Goal: Contribute content: Add original content to the website for others to see

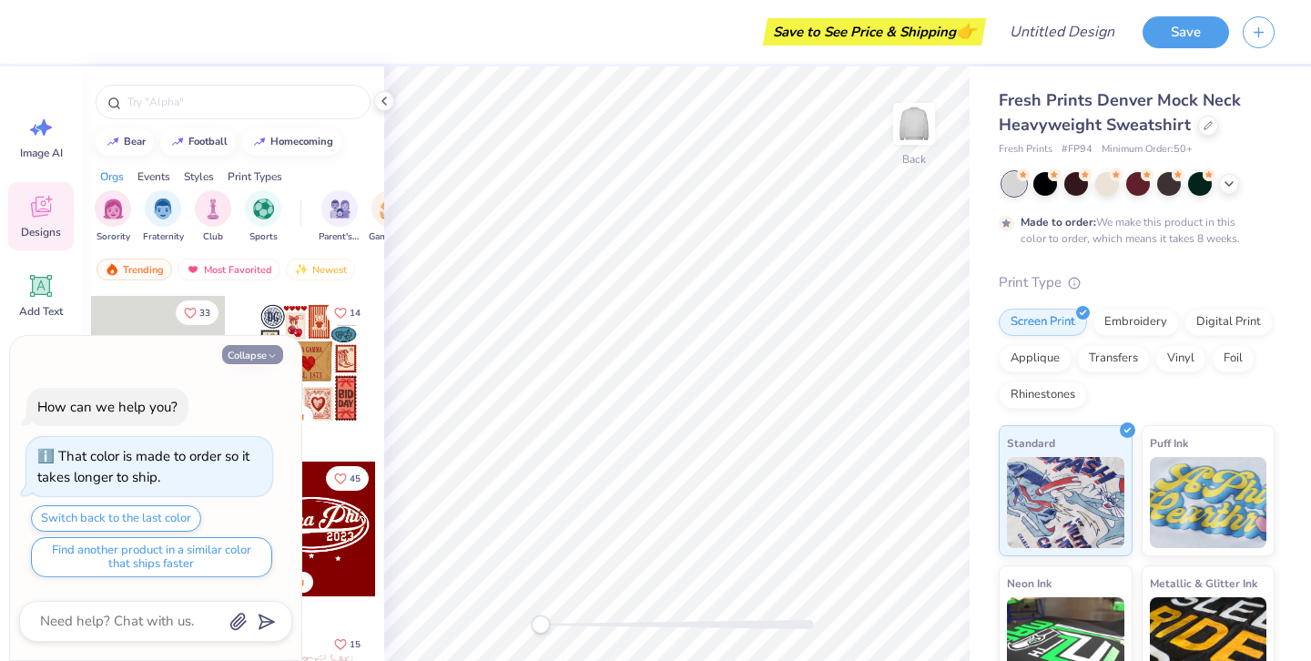
click at [249, 354] on button "Collapse" at bounding box center [252, 354] width 61 height 19
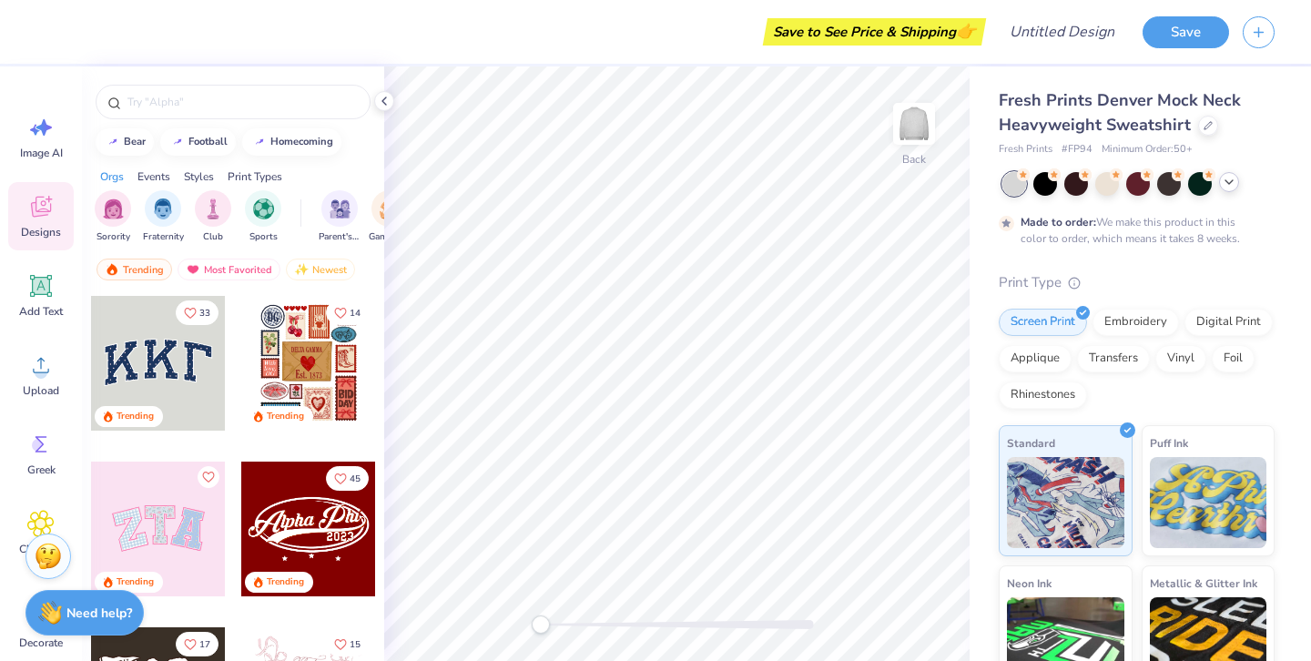
click at [1236, 181] on div at bounding box center [1229, 182] width 20 height 20
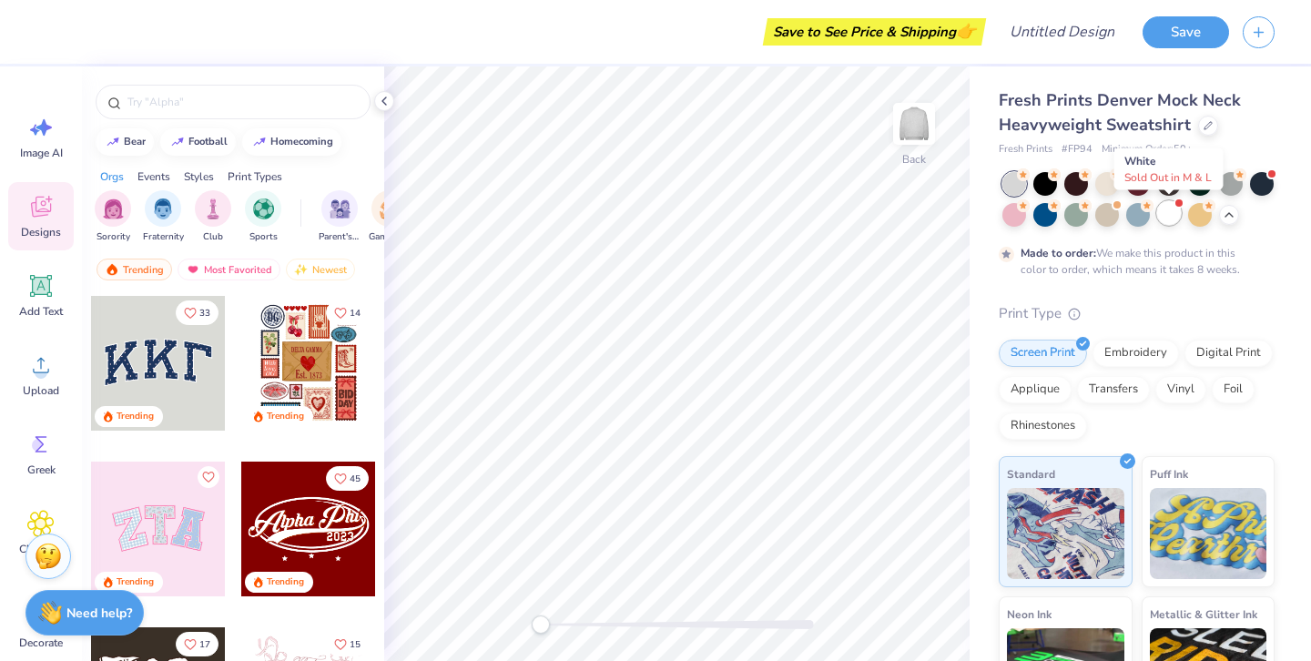
click at [1169, 212] on div at bounding box center [1169, 213] width 24 height 24
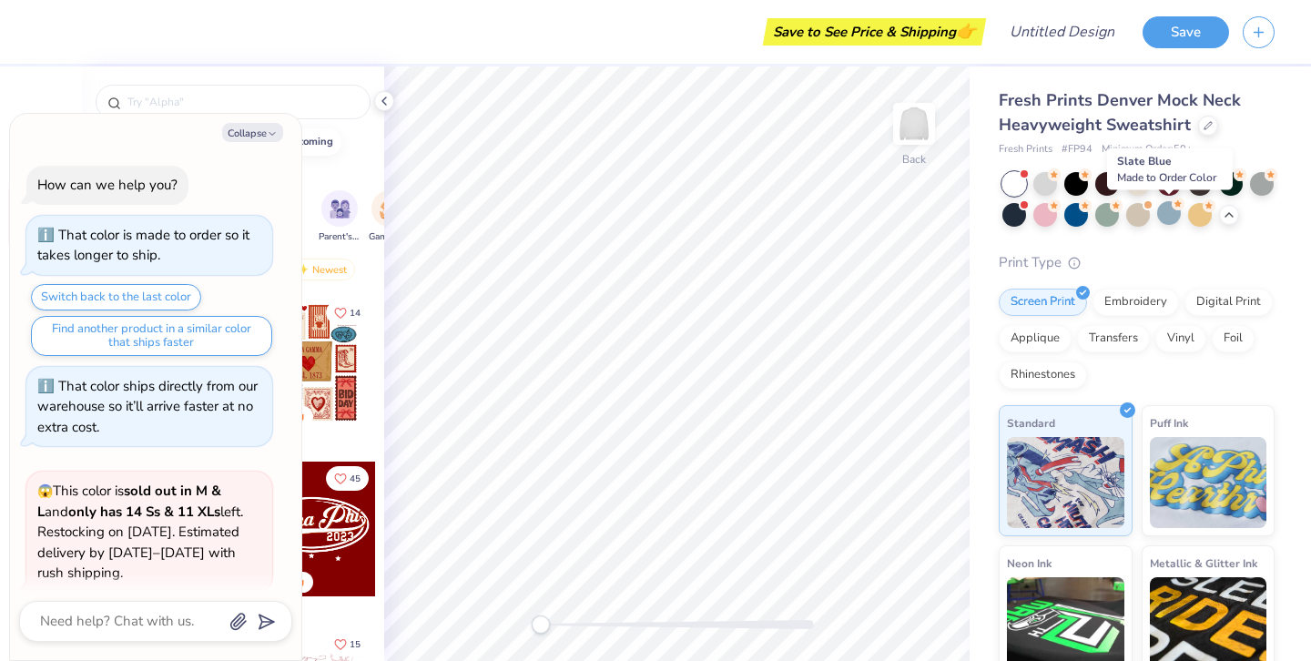
scroll to position [147, 0]
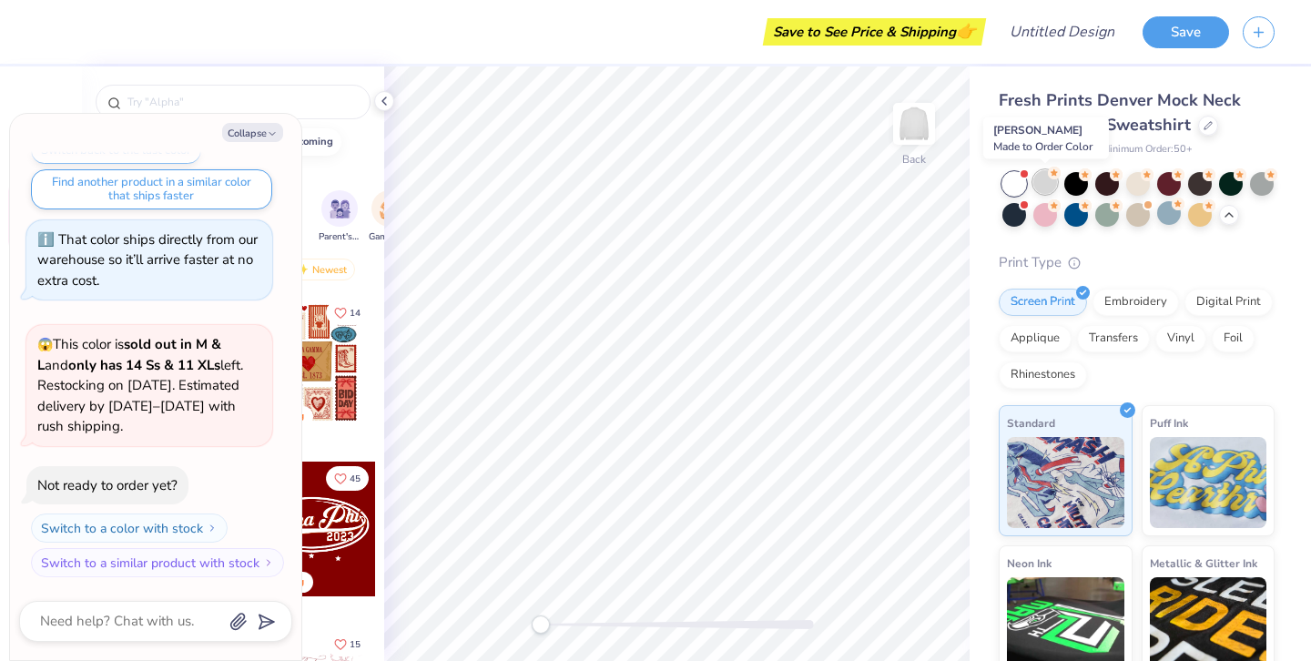
click at [1054, 185] on div at bounding box center [1045, 182] width 24 height 24
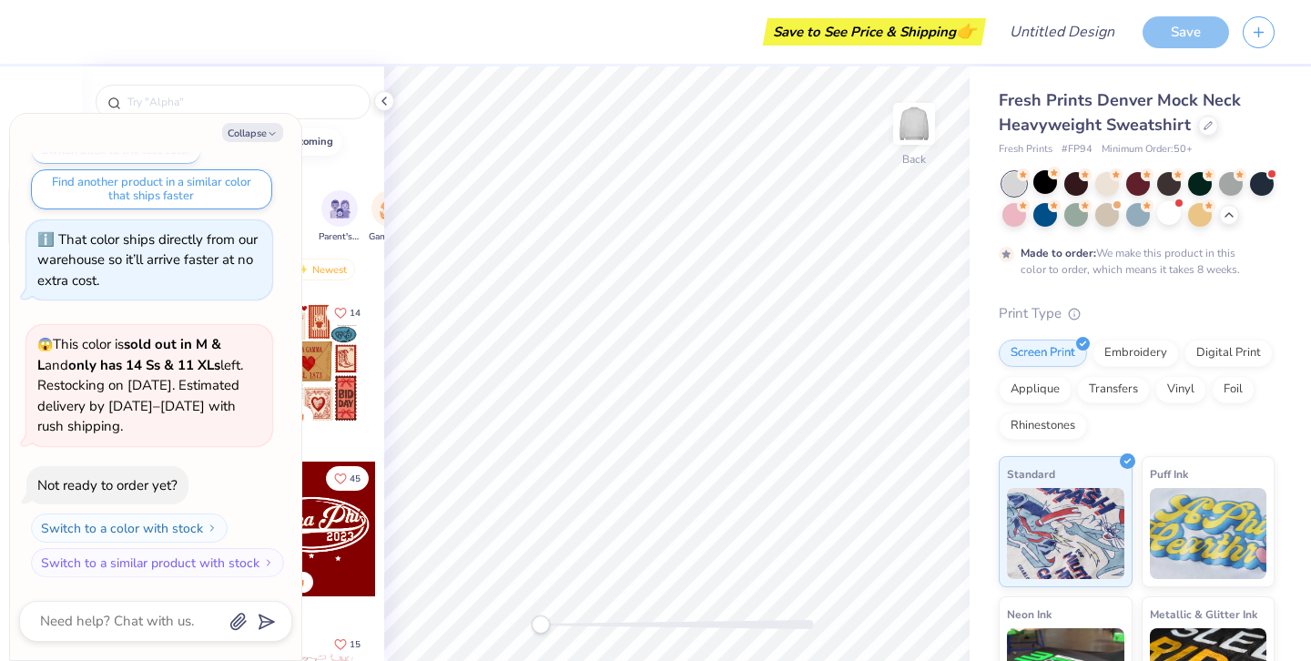
scroll to position [298, 0]
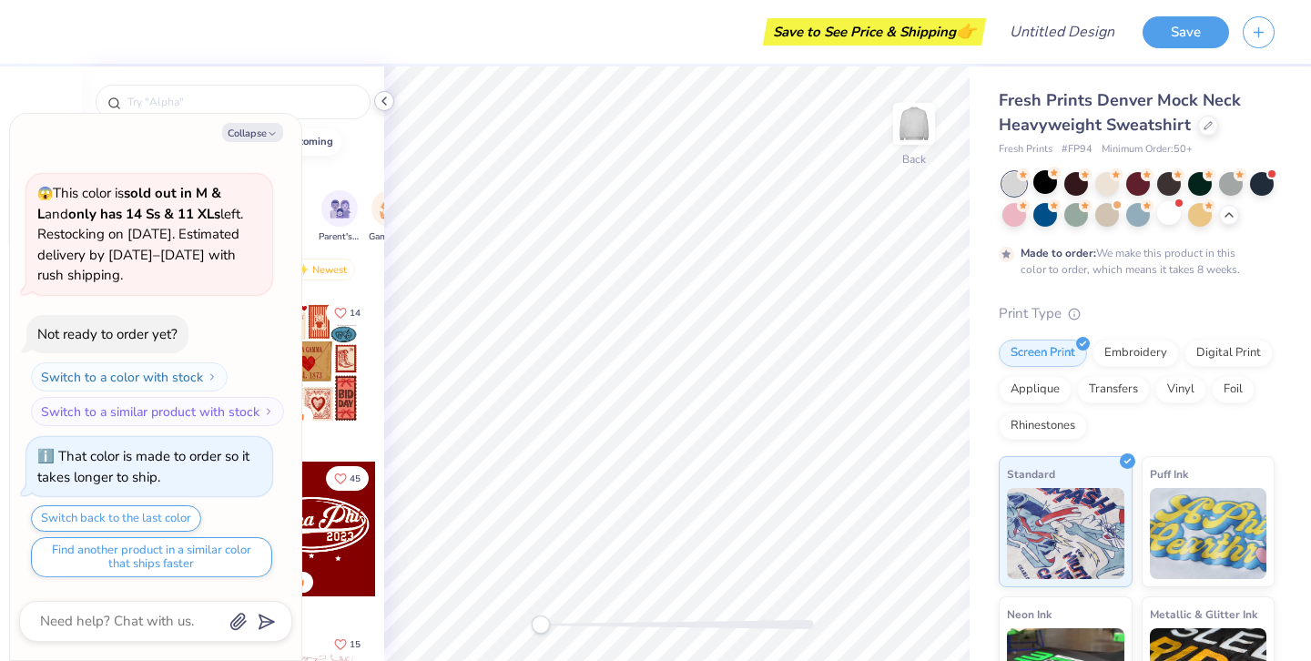
click at [383, 100] on polyline at bounding box center [384, 100] width 4 height 7
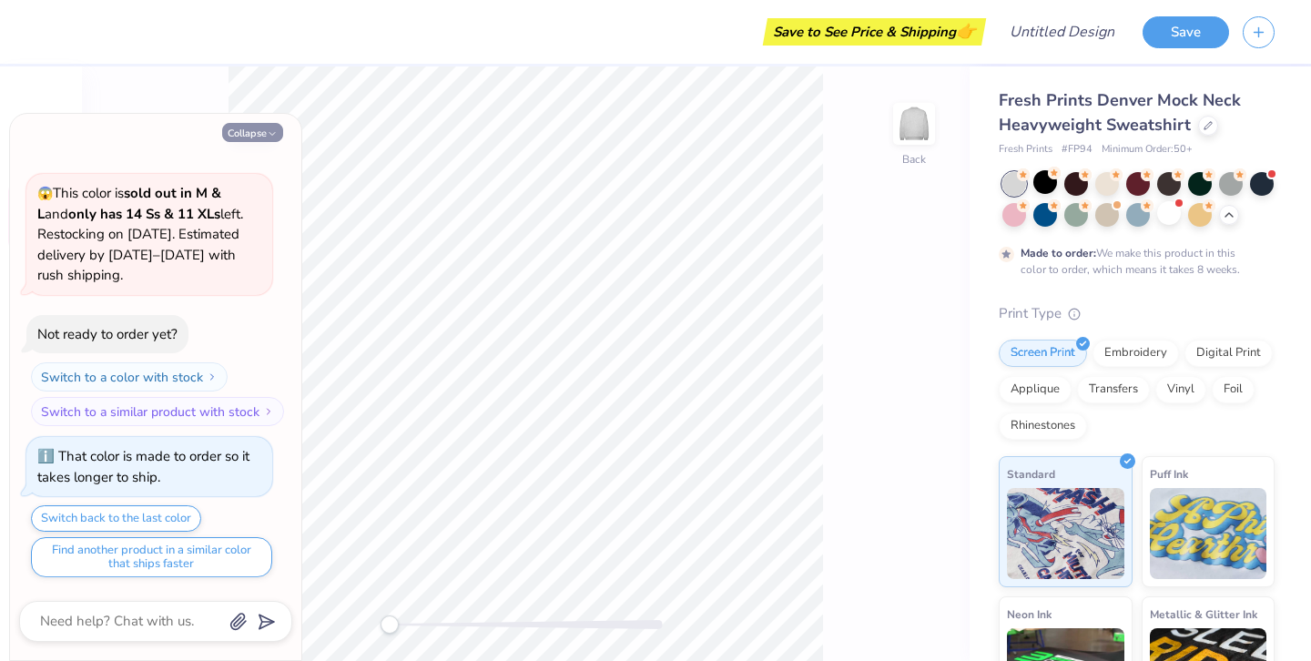
click at [261, 132] on button "Collapse" at bounding box center [252, 132] width 61 height 19
type textarea "x"
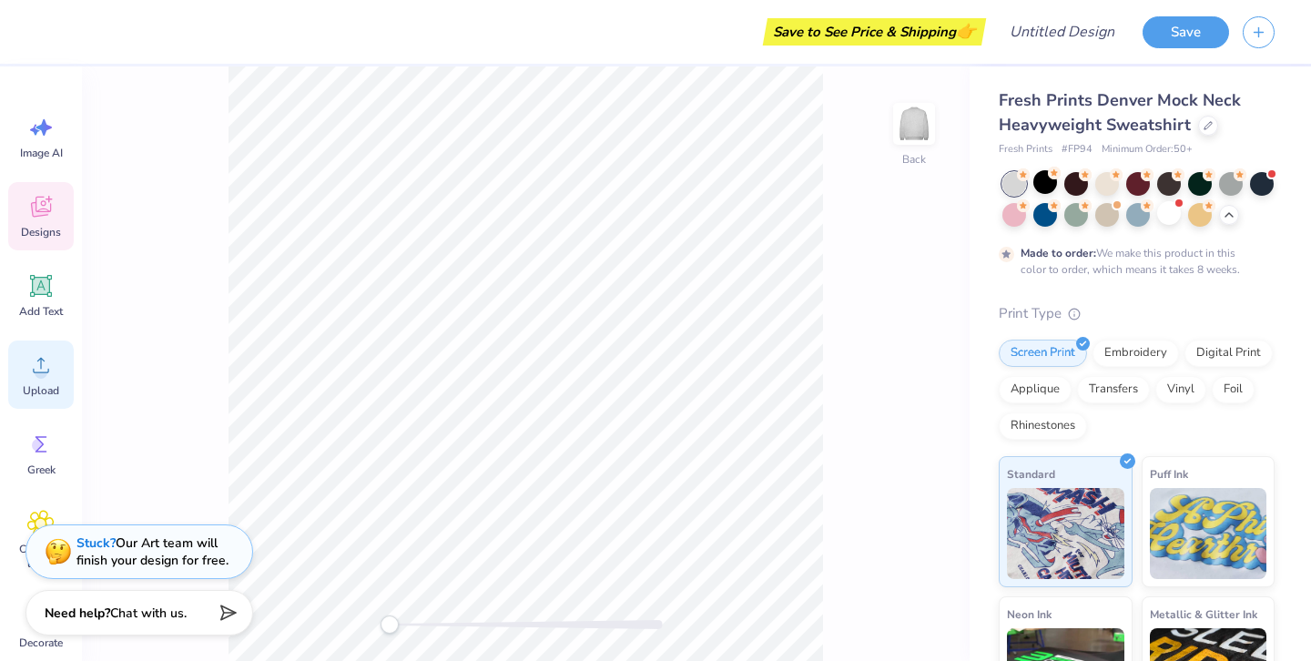
click at [55, 368] on div "Upload" at bounding box center [41, 374] width 66 height 68
click at [43, 384] on span "Upload" at bounding box center [41, 390] width 36 height 15
